Goal: Navigation & Orientation: Understand site structure

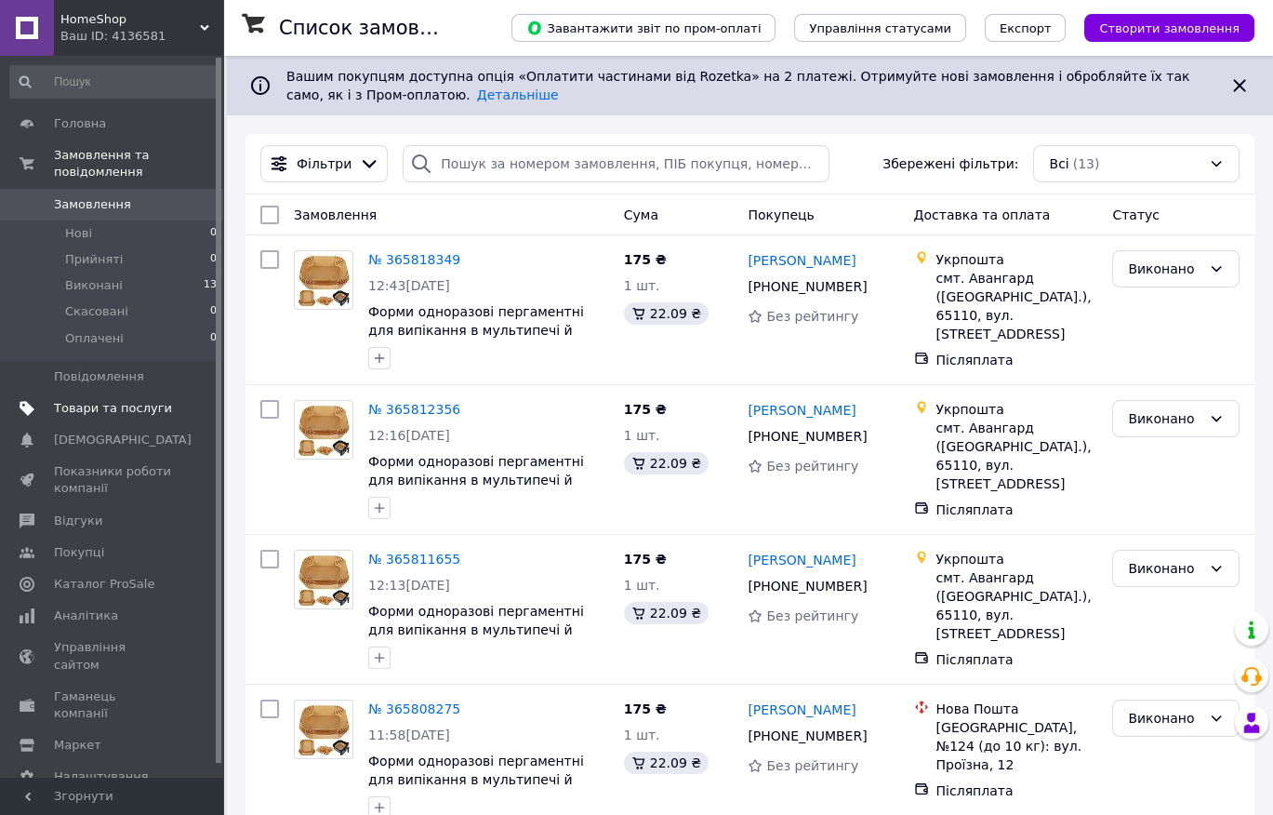
click at [100, 400] on span "Товари та послуги" at bounding box center [113, 408] width 118 height 17
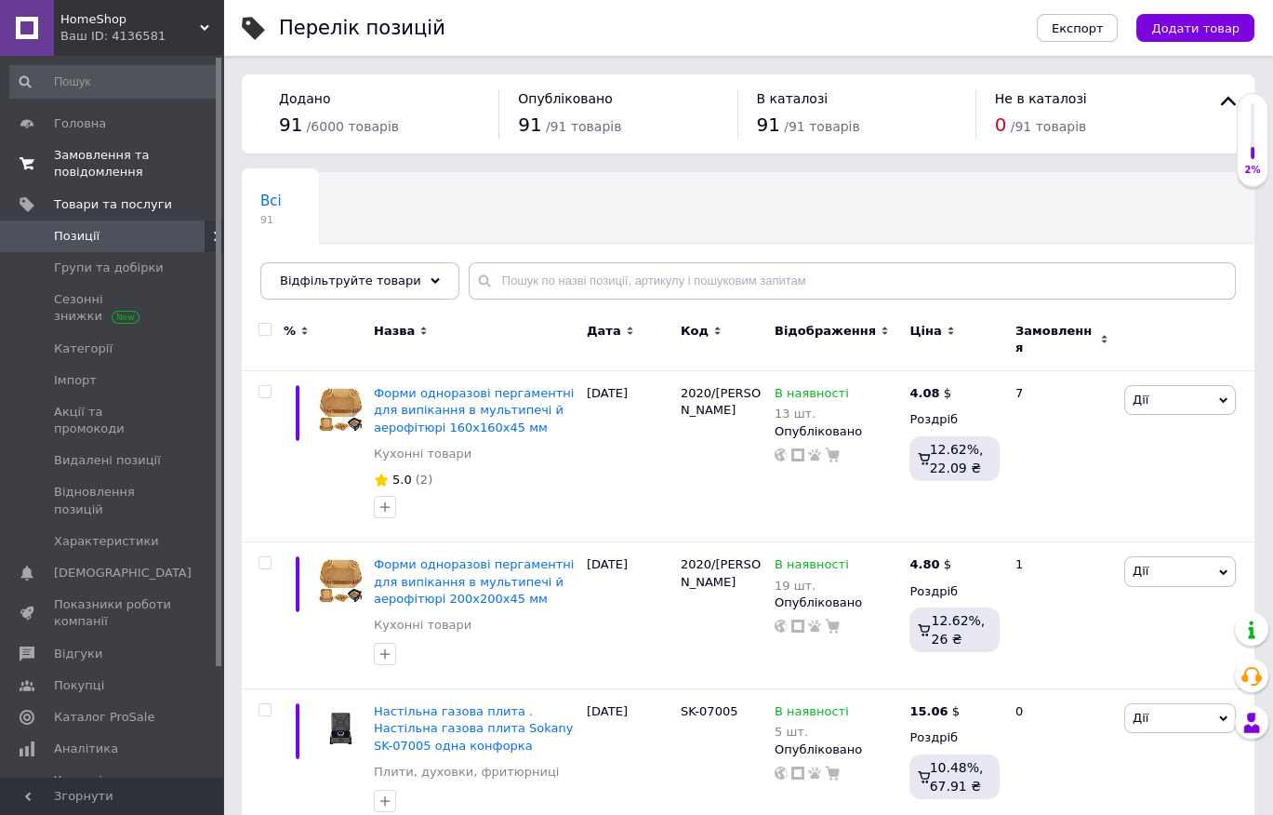
click at [119, 174] on span "Замовлення та повідомлення" at bounding box center [113, 163] width 118 height 33
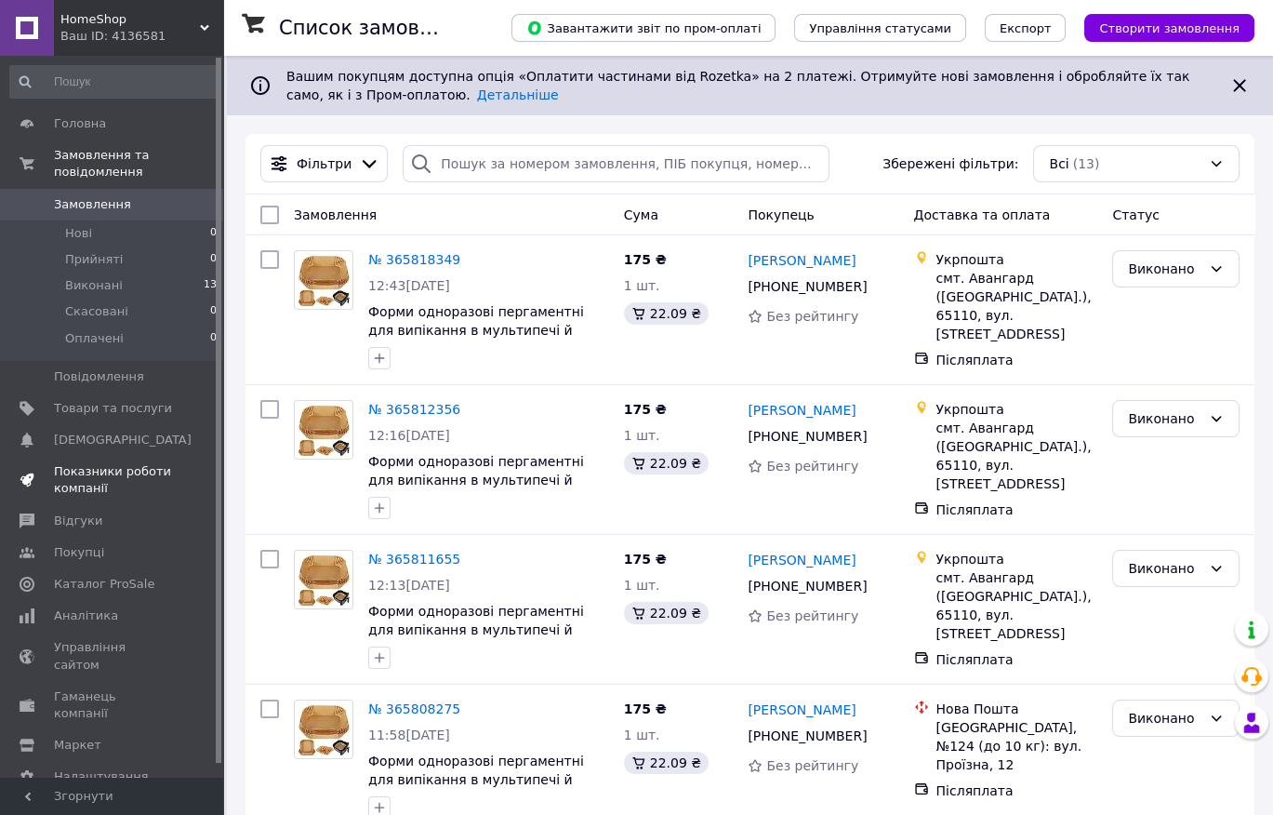
click at [94, 463] on span "Показники роботи компанії" at bounding box center [113, 479] width 118 height 33
